Goal: Entertainment & Leisure: Consume media (video, audio)

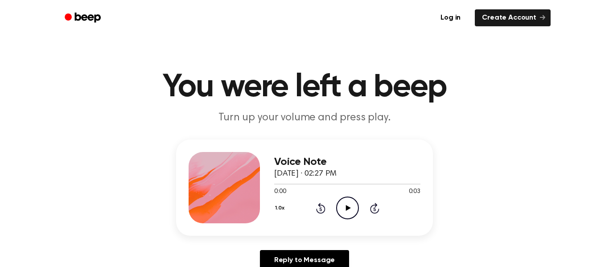
click at [348, 211] on icon "Play Audio" at bounding box center [347, 207] width 23 height 23
click at [348, 206] on icon "Play Audio" at bounding box center [347, 207] width 23 height 23
click at [346, 211] on icon "Play Audio" at bounding box center [347, 207] width 23 height 23
click at [349, 208] on icon at bounding box center [347, 208] width 5 height 6
click at [349, 205] on icon "Play Audio" at bounding box center [347, 207] width 23 height 23
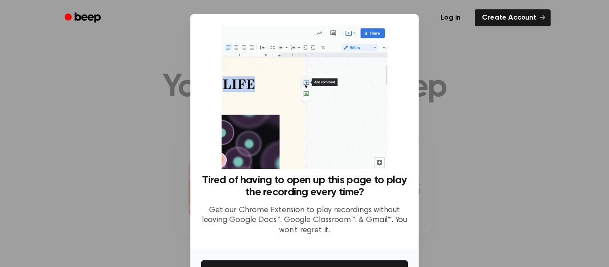
click at [498, 159] on div at bounding box center [304, 133] width 609 height 267
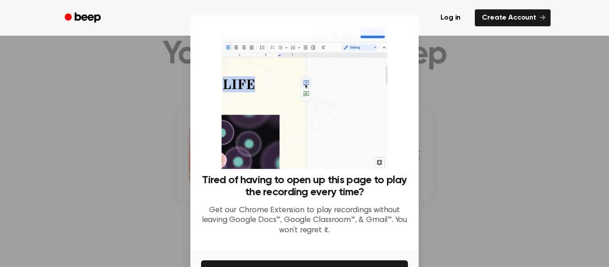
scroll to position [31, 0]
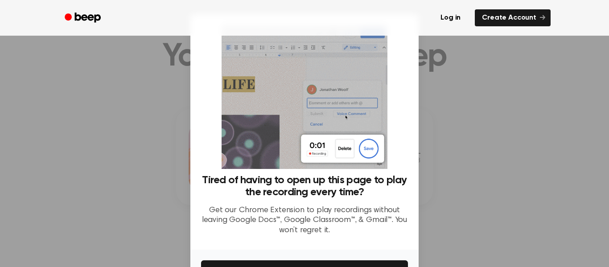
click at [124, 160] on div at bounding box center [304, 133] width 609 height 267
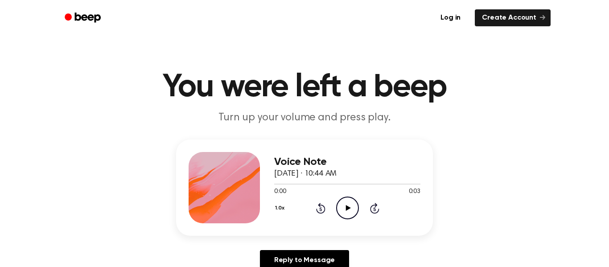
click at [346, 208] on icon at bounding box center [347, 208] width 5 height 6
